Goal: Task Accomplishment & Management: Use online tool/utility

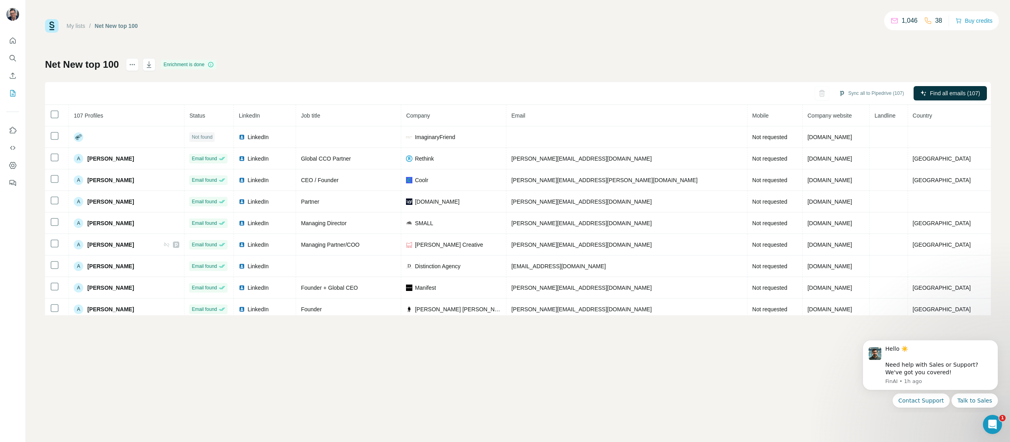
click at [195, 32] on div "My lists / Net New top 100 1,046 38 Buy credits" at bounding box center [518, 26] width 946 height 14
drag, startPoint x: 537, startPoint y: 17, endPoint x: 426, endPoint y: 41, distance: 113.8
click at [535, 18] on div "My lists / Net New top 100 1,046 38 Buy credits Net New top 100 Enrichment is d…" at bounding box center [518, 221] width 985 height 442
click at [10, 37] on icon "Quick start" at bounding box center [13, 41] width 8 height 8
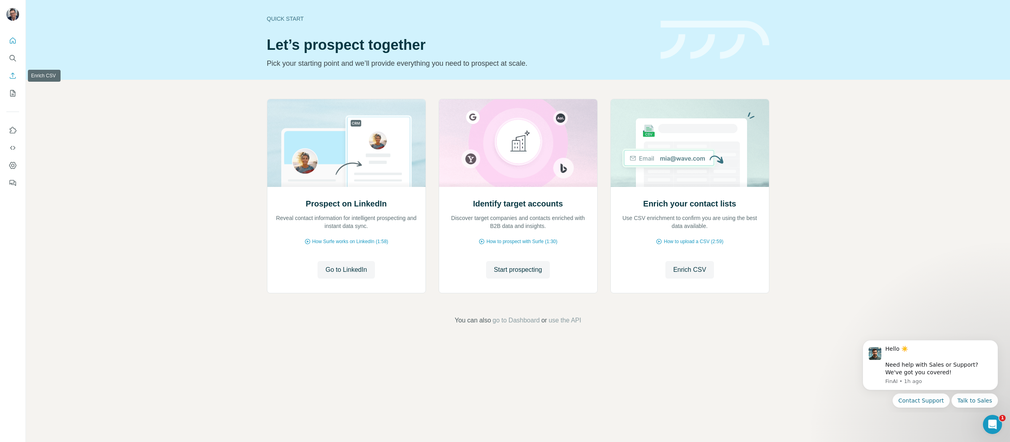
click at [12, 76] on icon "Enrich CSV" at bounding box center [13, 76] width 8 height 8
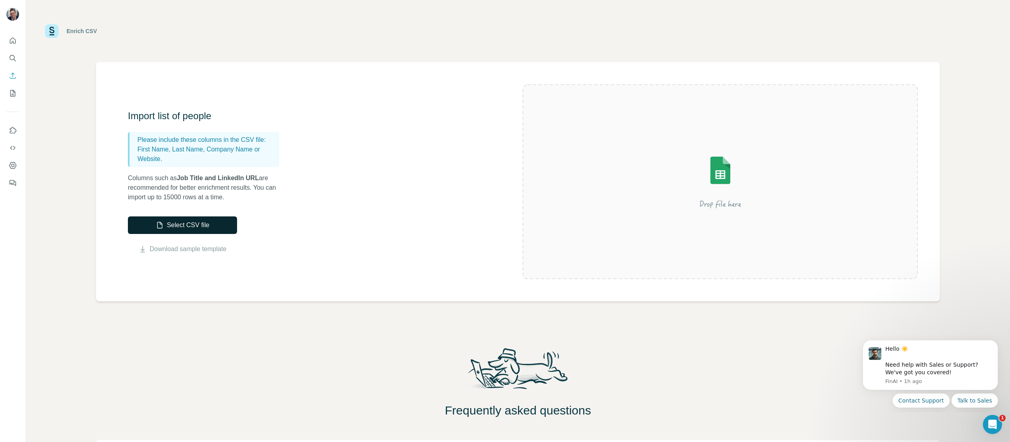
click at [208, 230] on button "Select CSV file" at bounding box center [182, 225] width 109 height 18
click at [183, 226] on button "Select CSV file" at bounding box center [182, 225] width 109 height 18
click at [220, 224] on button "Select CSV file" at bounding box center [182, 225] width 109 height 18
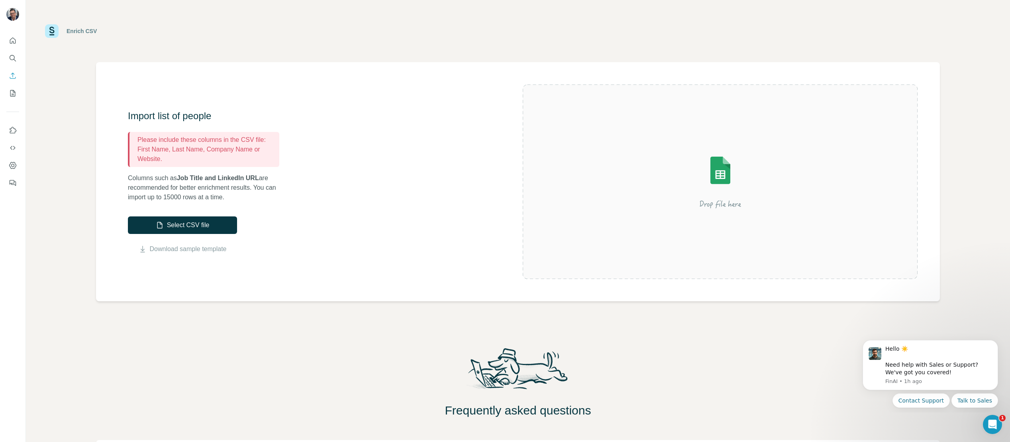
click at [725, 187] on img at bounding box center [720, 182] width 143 height 96
click at [200, 224] on button "Select CSV file" at bounding box center [182, 225] width 109 height 18
click at [198, 230] on button "Select CSV file" at bounding box center [182, 225] width 109 height 18
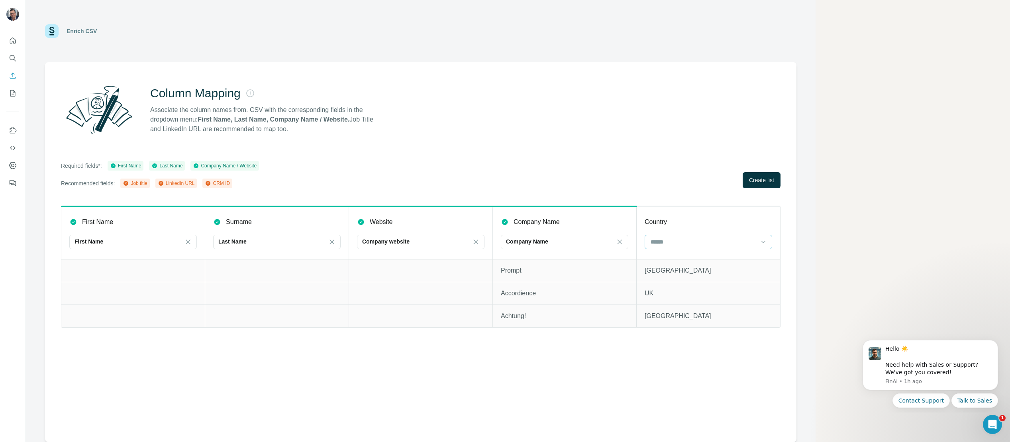
click at [668, 240] on input at bounding box center [704, 242] width 108 height 9
click at [642, 157] on div "Column Mapping Associate the column names from. CSV with the corresponding fiel…" at bounding box center [421, 252] width 752 height 380
click at [764, 181] on span "Create list" at bounding box center [761, 180] width 25 height 8
click at [134, 420] on span "Close" at bounding box center [131, 418] width 14 height 8
click at [818, 112] on main "Enrich CSV Column Mapping Associate the column names from. CSV with the corresp…" at bounding box center [518, 221] width 985 height 442
